Goal: Contribute content: Add original content to the website for others to see

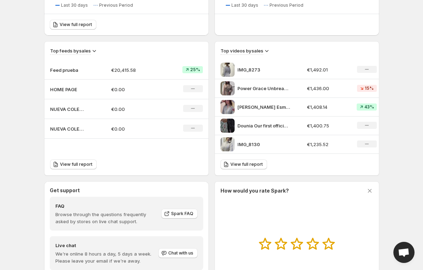
scroll to position [209, 0]
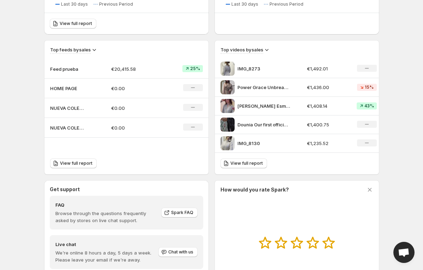
click at [86, 69] on td "Feed prueba" at bounding box center [74, 69] width 61 height 19
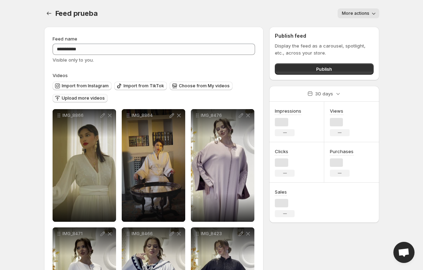
click at [75, 99] on span "Upload more videos" at bounding box center [83, 99] width 43 height 6
